Goal: Navigation & Orientation: Find specific page/section

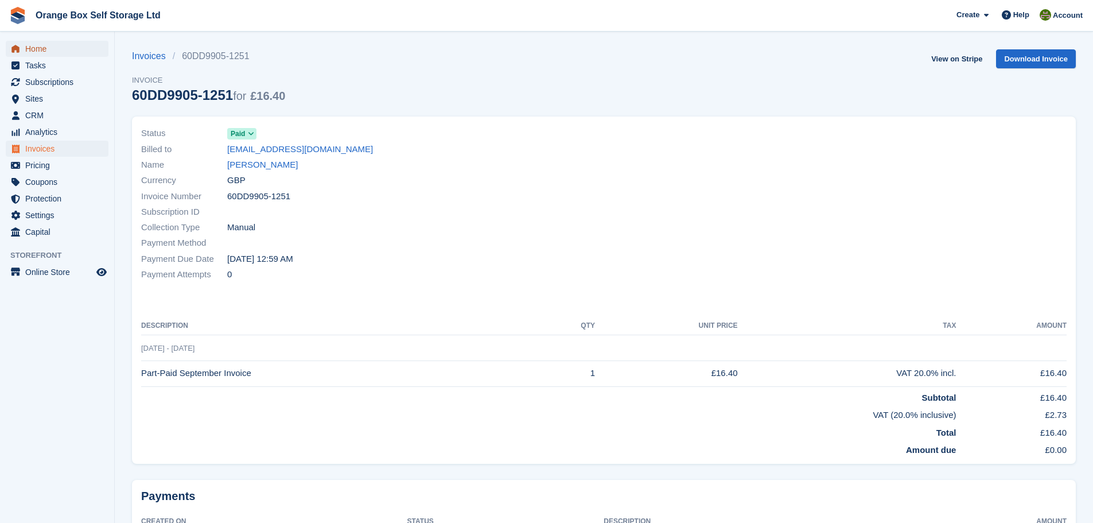
click at [69, 50] on span "Home" at bounding box center [59, 49] width 69 height 16
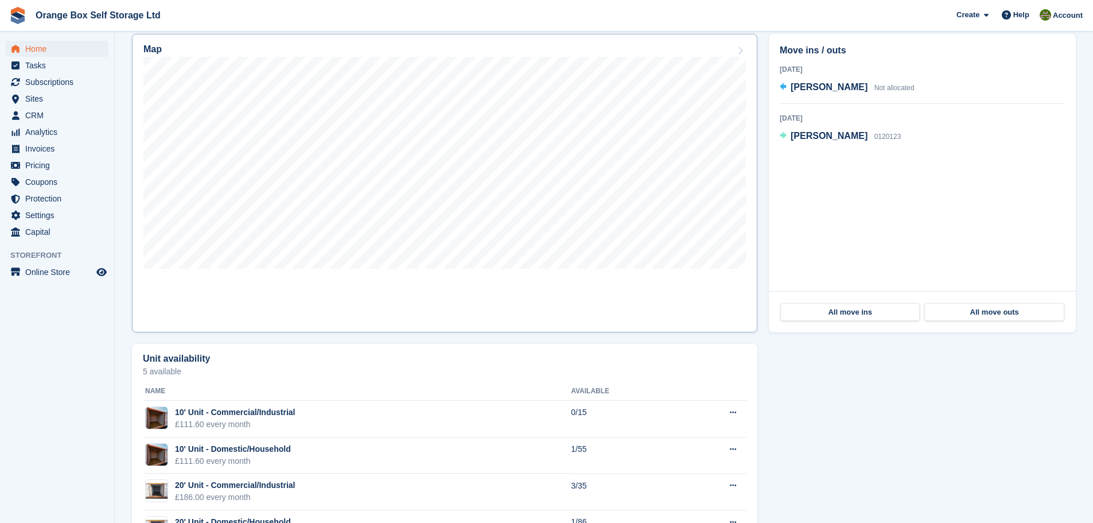
scroll to position [160, 0]
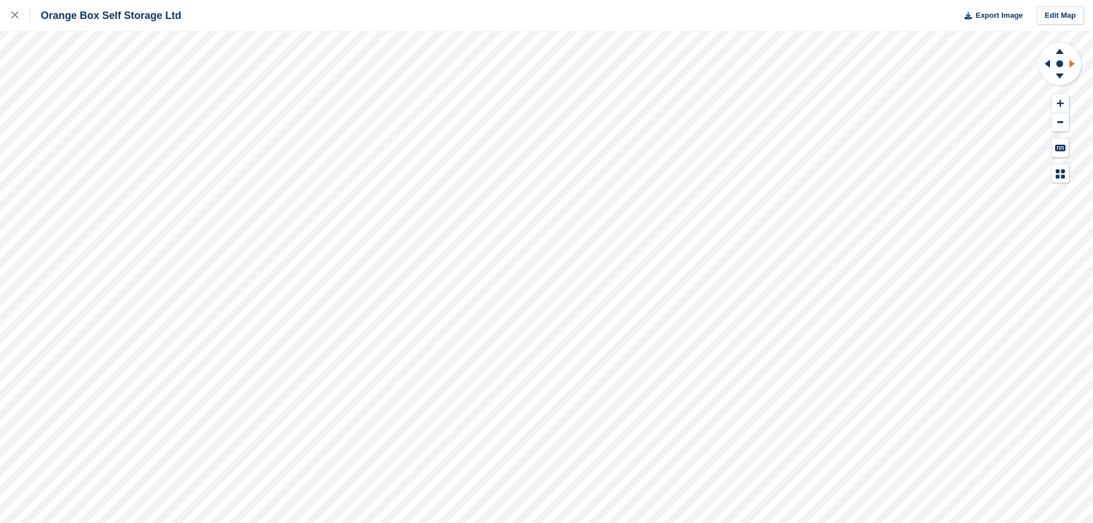
click at [1071, 70] on icon at bounding box center [1074, 64] width 14 height 30
click at [1051, 65] on icon at bounding box center [1046, 64] width 14 height 30
click at [1059, 66] on circle at bounding box center [1059, 63] width 7 height 7
click at [1061, 63] on circle at bounding box center [1059, 63] width 7 height 7
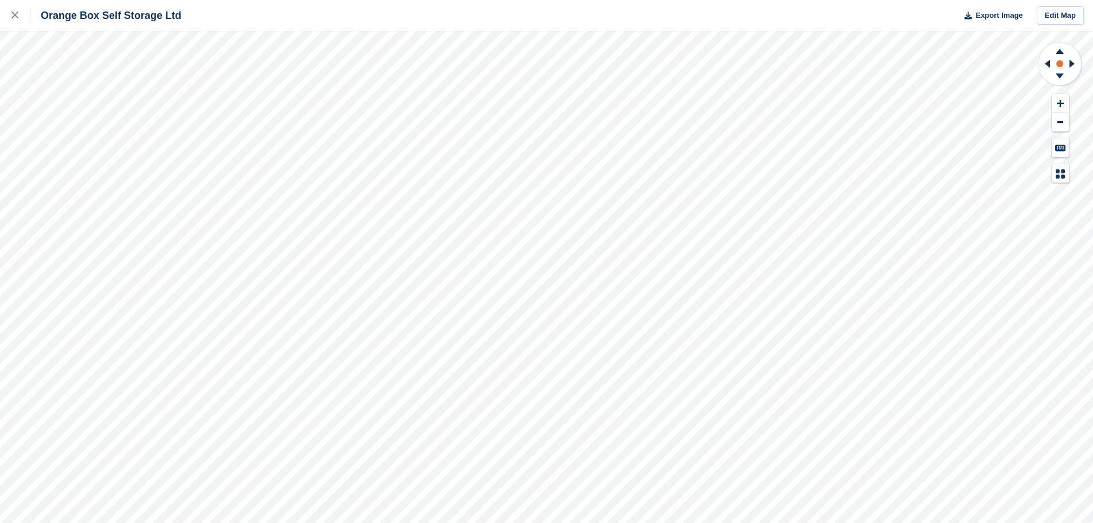
click at [1061, 63] on circle at bounding box center [1059, 63] width 7 height 7
click at [1057, 52] on icon at bounding box center [1060, 49] width 30 height 14
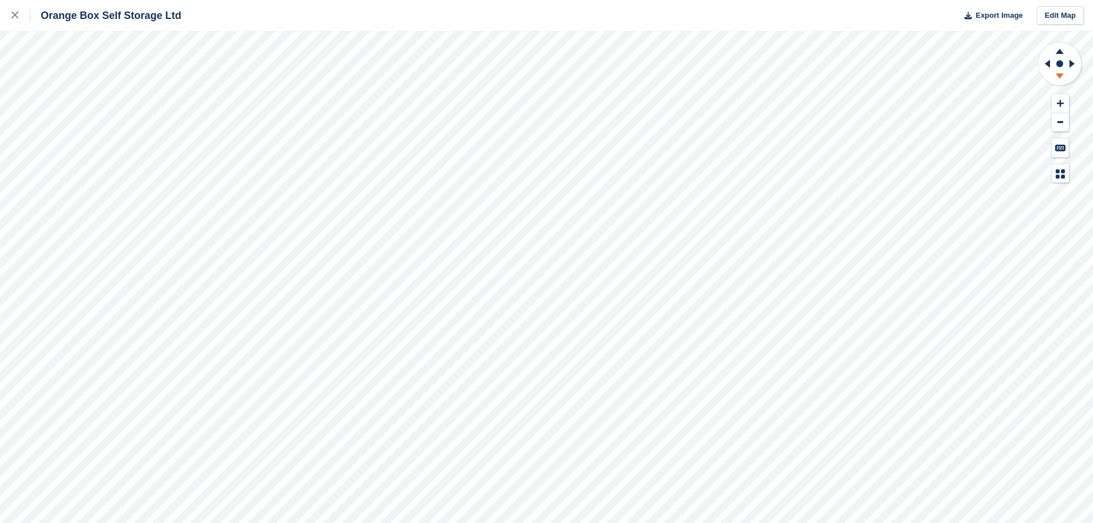
click at [1060, 75] on icon at bounding box center [1060, 75] width 8 height 5
click at [1061, 51] on icon at bounding box center [1060, 51] width 8 height 5
click at [16, 6] on link at bounding box center [15, 15] width 30 height 31
